Goal: Information Seeking & Learning: Check status

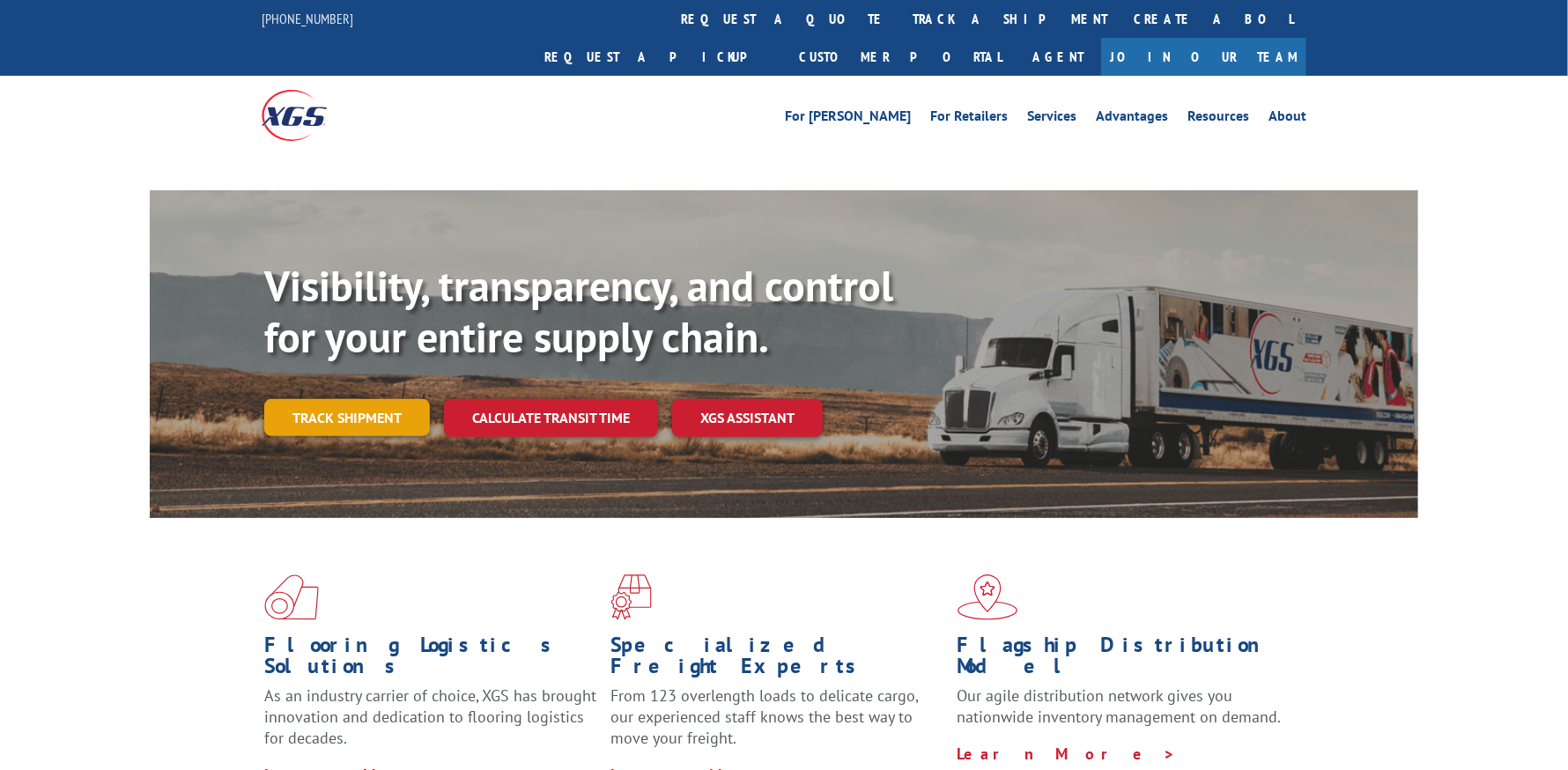
click at [342, 399] on link "Track shipment" at bounding box center [347, 418] width 166 height 37
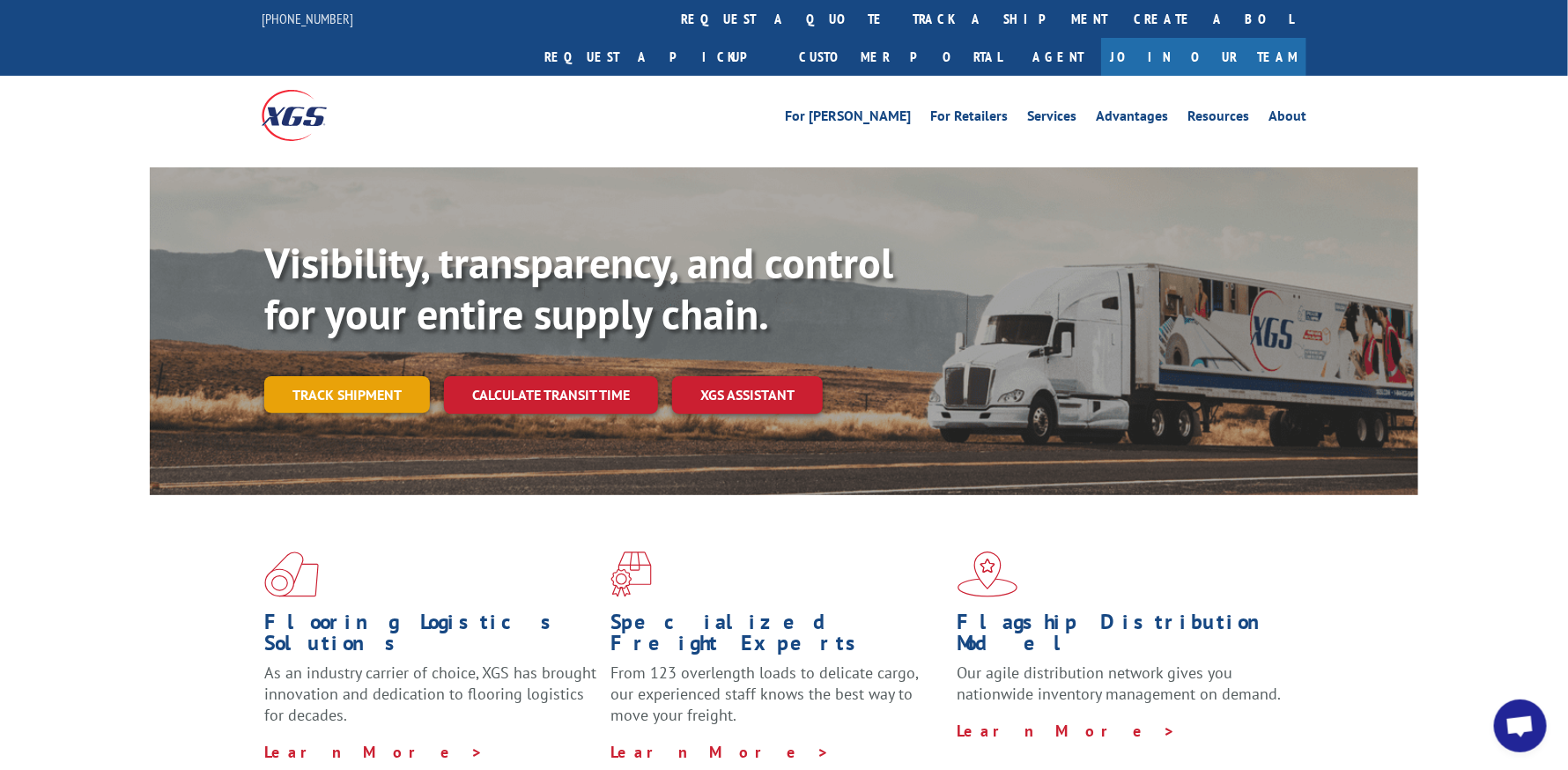
click at [313, 376] on link "Track shipment" at bounding box center [347, 394] width 166 height 37
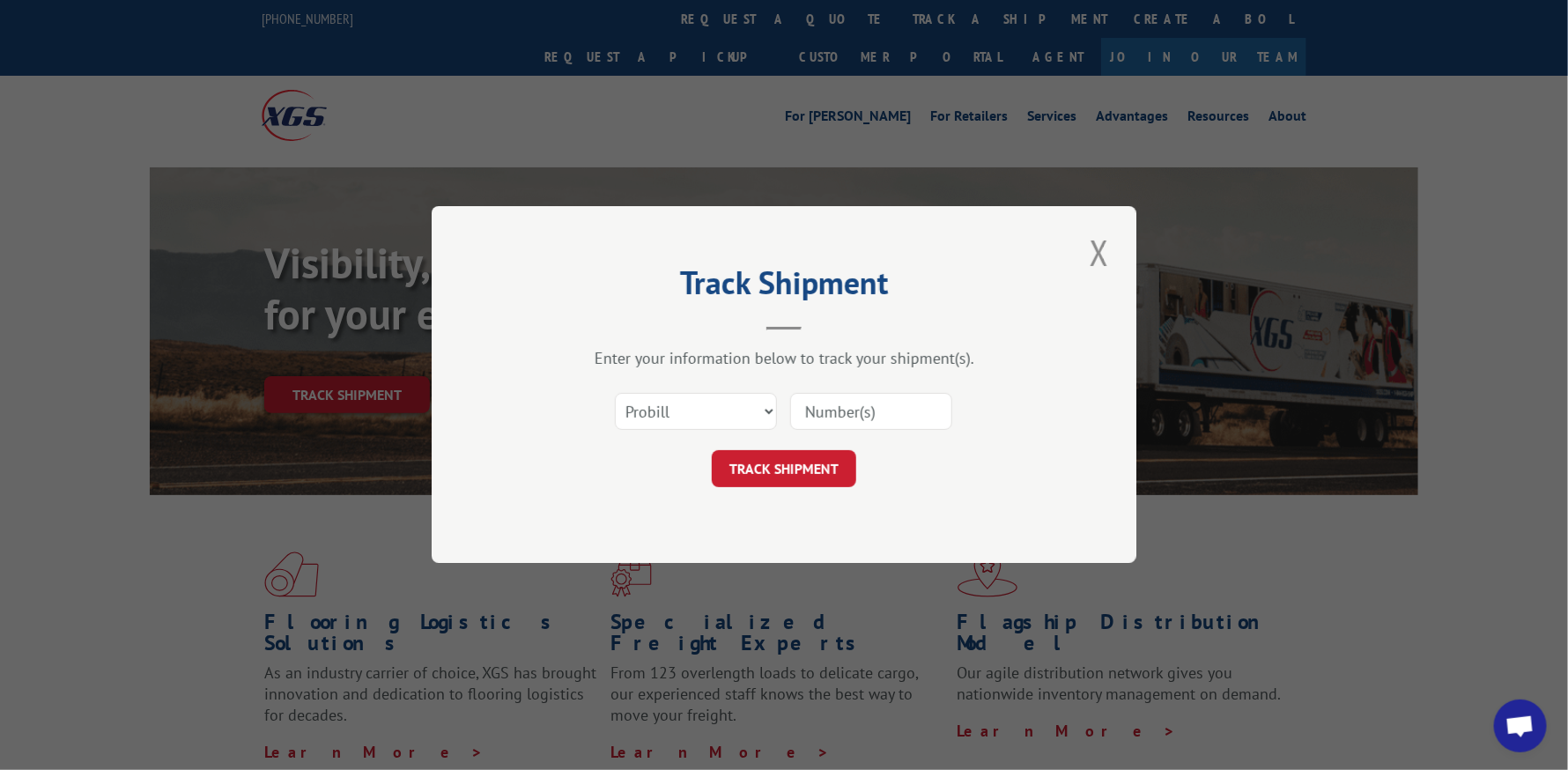
click at [881, 416] on input at bounding box center [871, 413] width 162 height 37
paste input "17537168"
type input "17537168"
click at [767, 460] on button "TRACK SHIPMENT" at bounding box center [784, 470] width 145 height 37
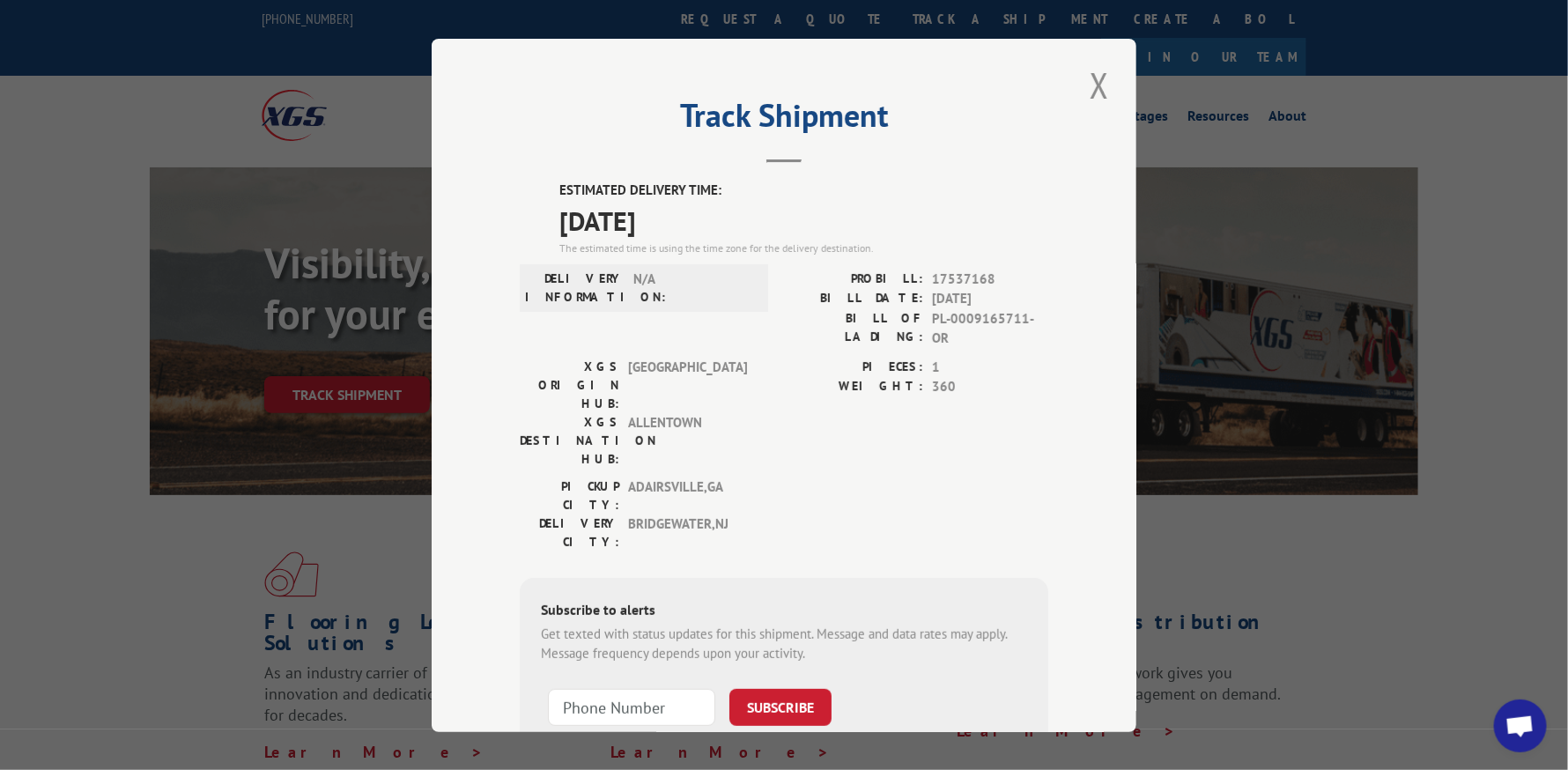
drag, startPoint x: 704, startPoint y: 225, endPoint x: 534, endPoint y: 224, distance: 170.0
click at [534, 224] on div "ESTIMATED DELIVERY TIME: [DATE] The estimated time is using the time zone for t…" at bounding box center [784, 498] width 528 height 636
copy span "[DATE]"
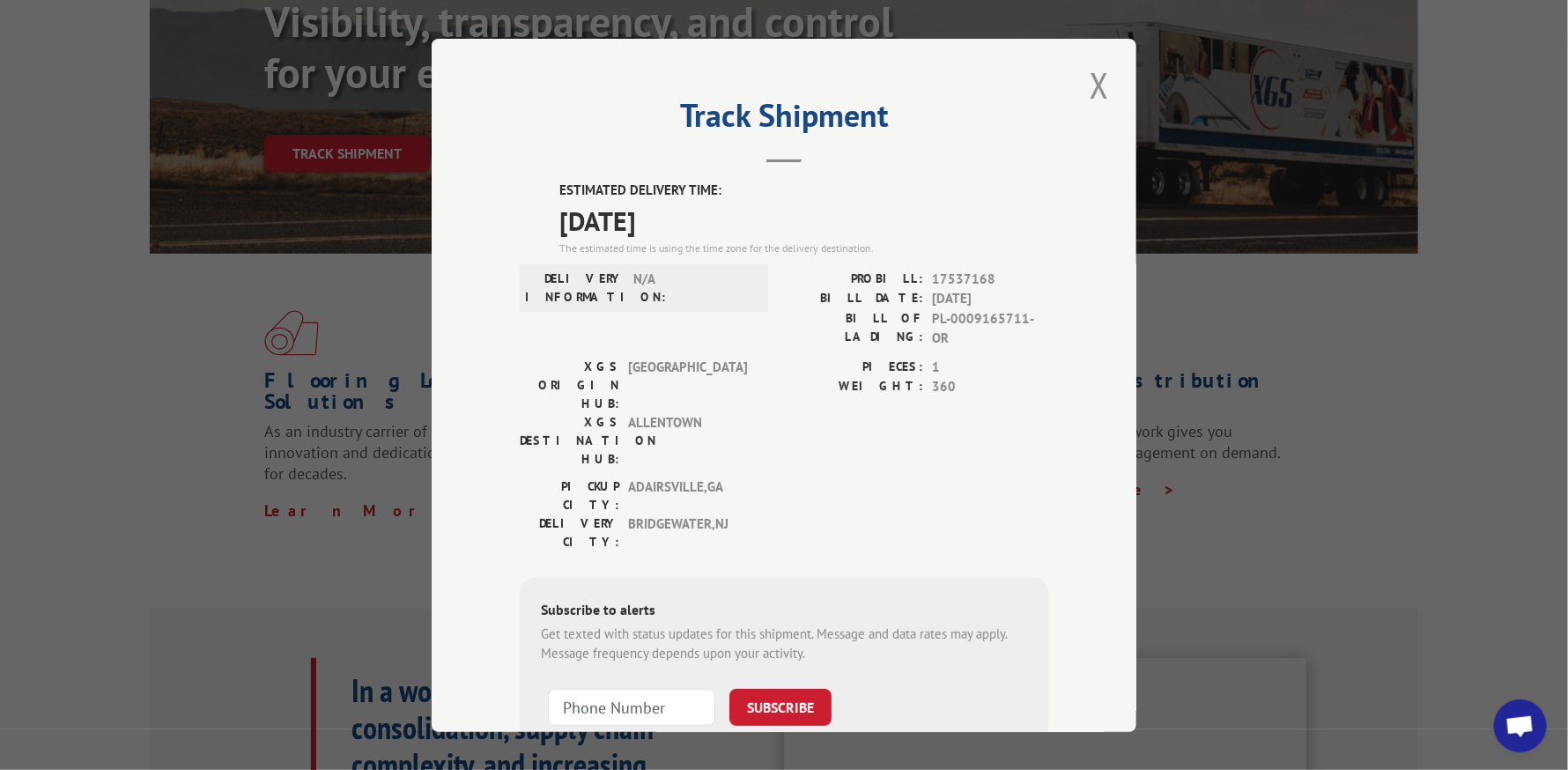
scroll to position [881, 0]
